Goal: Browse casually: Explore the website without a specific task or goal

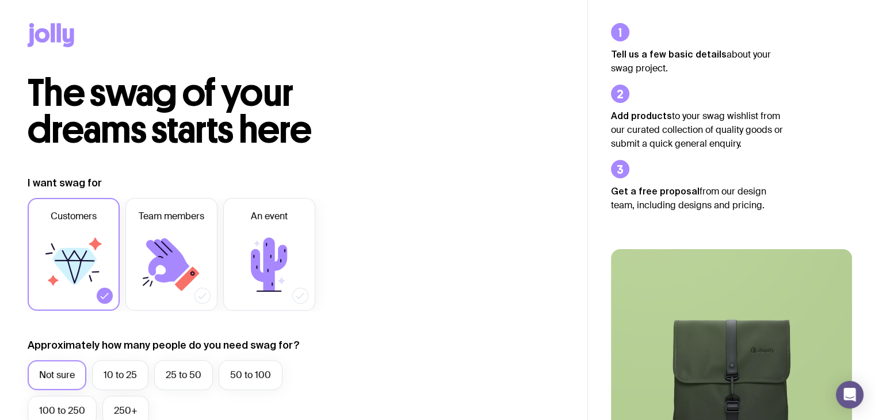
click at [40, 36] on icon at bounding box center [51, 35] width 47 height 24
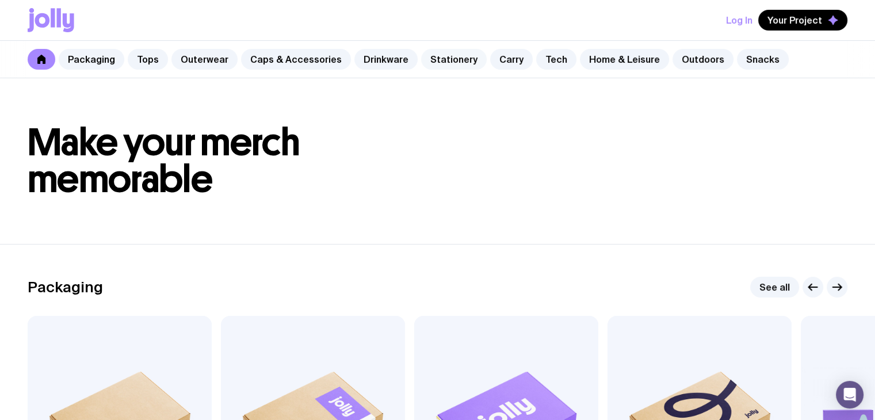
click at [439, 64] on link "Stationery" at bounding box center [454, 59] width 66 height 21
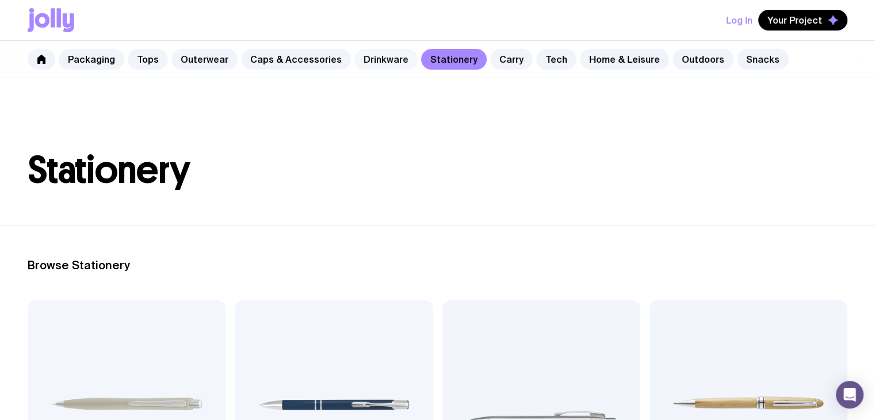
click at [382, 66] on link "Drinkware" at bounding box center [385, 59] width 63 height 21
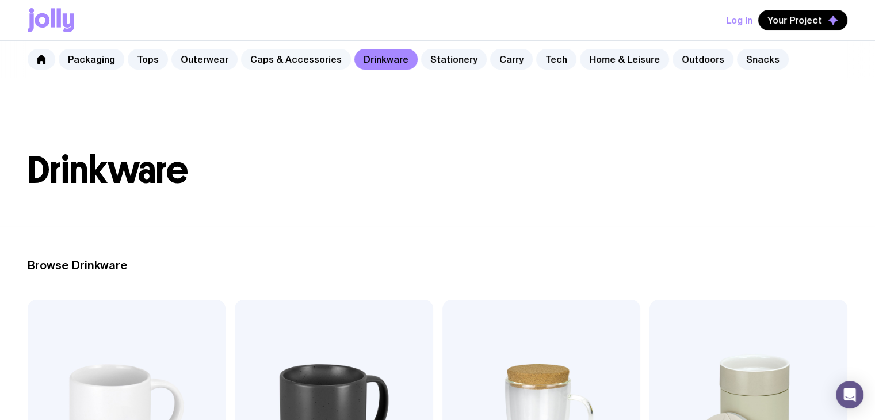
click at [308, 61] on link "Caps & Accessories" at bounding box center [296, 59] width 110 height 21
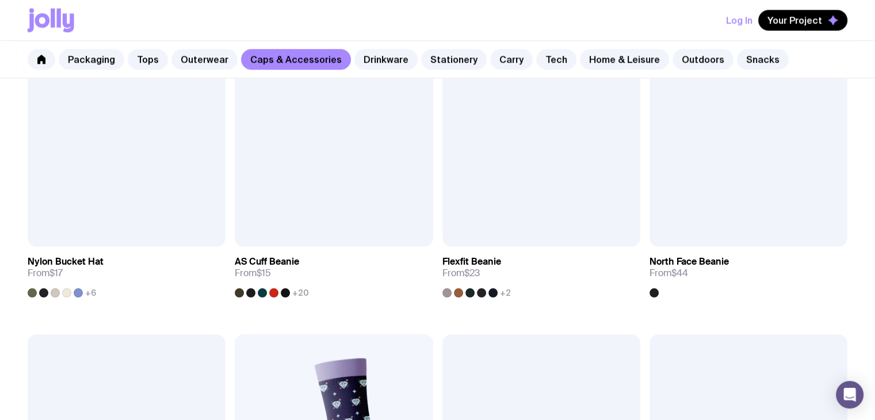
scroll to position [1208, 0]
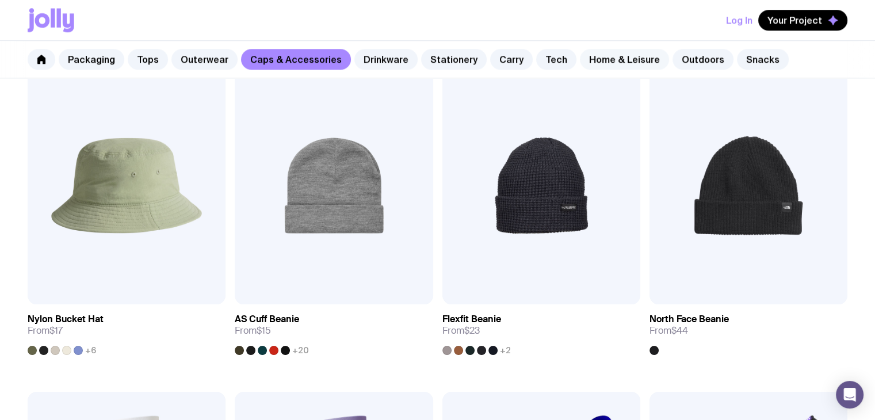
click at [621, 65] on link "Home & Leisure" at bounding box center [624, 59] width 89 height 21
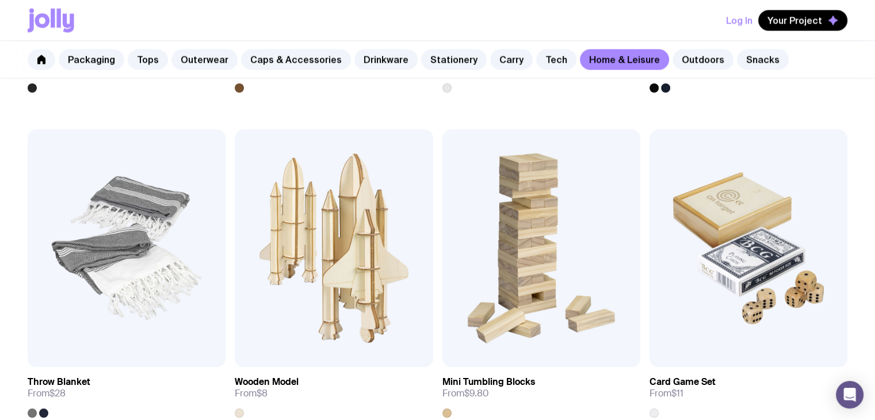
scroll to position [1833, 0]
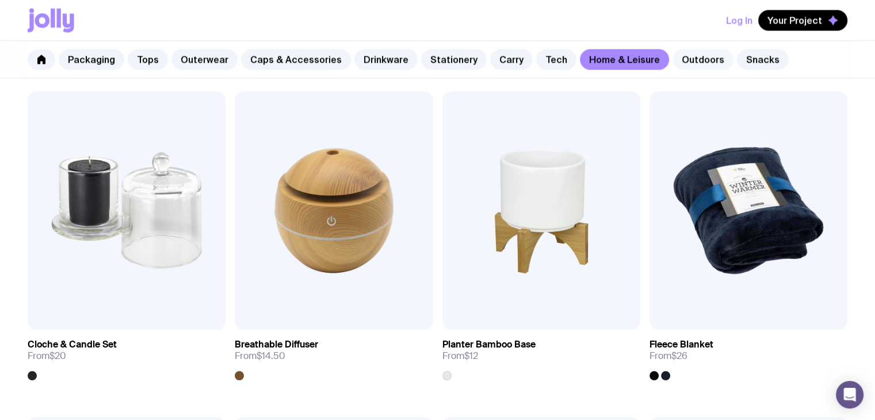
click at [696, 56] on link "Outdoors" at bounding box center [702, 59] width 61 height 21
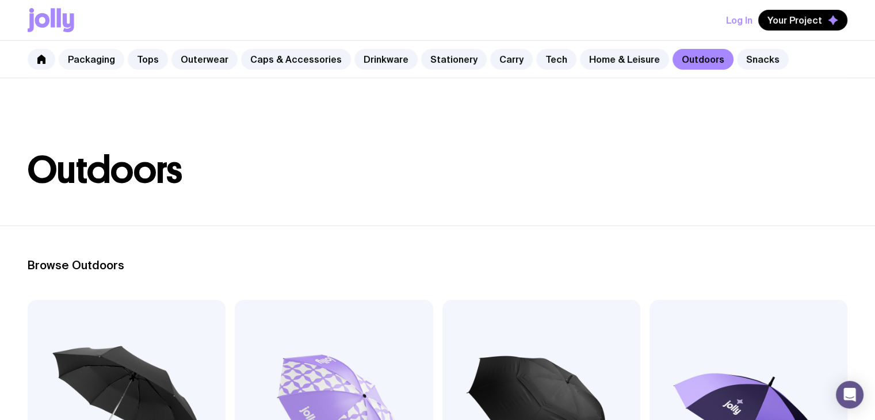
click at [101, 68] on link "Packaging" at bounding box center [92, 59] width 66 height 21
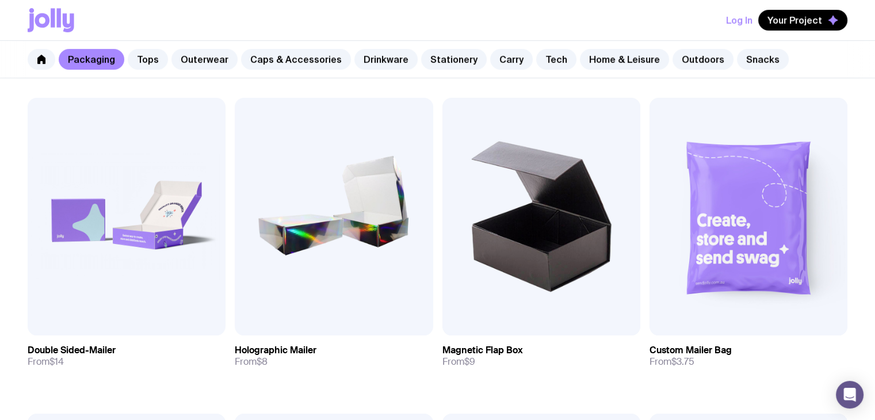
scroll to position [115, 0]
